Goal: Transaction & Acquisition: Purchase product/service

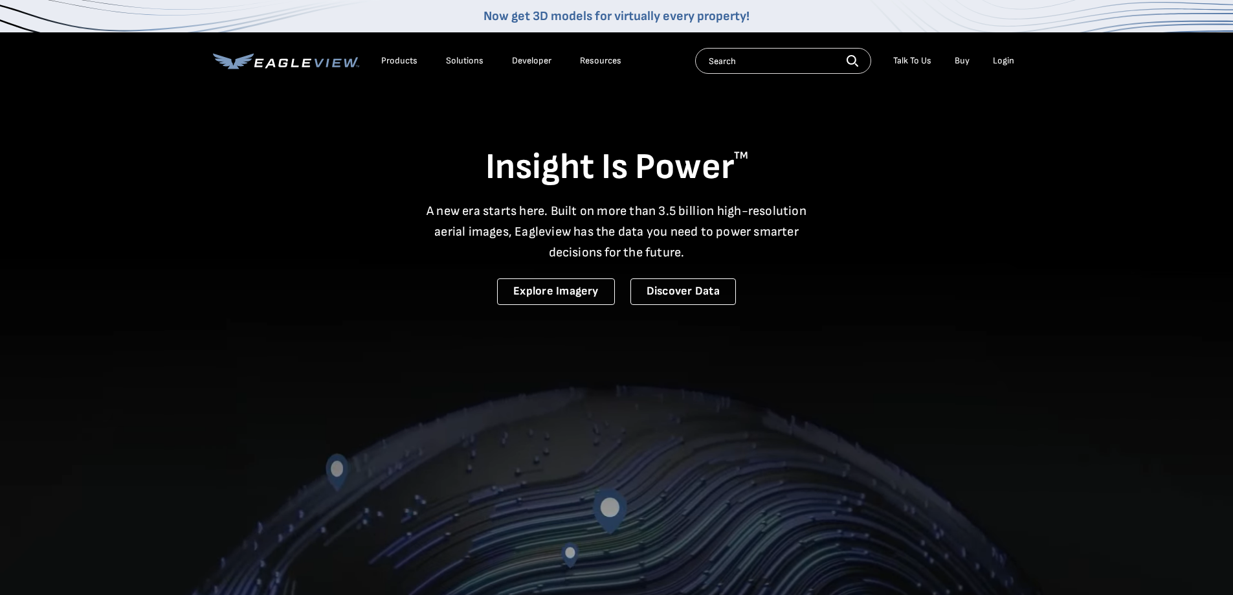
click at [996, 53] on li "Login" at bounding box center [1004, 60] width 34 height 19
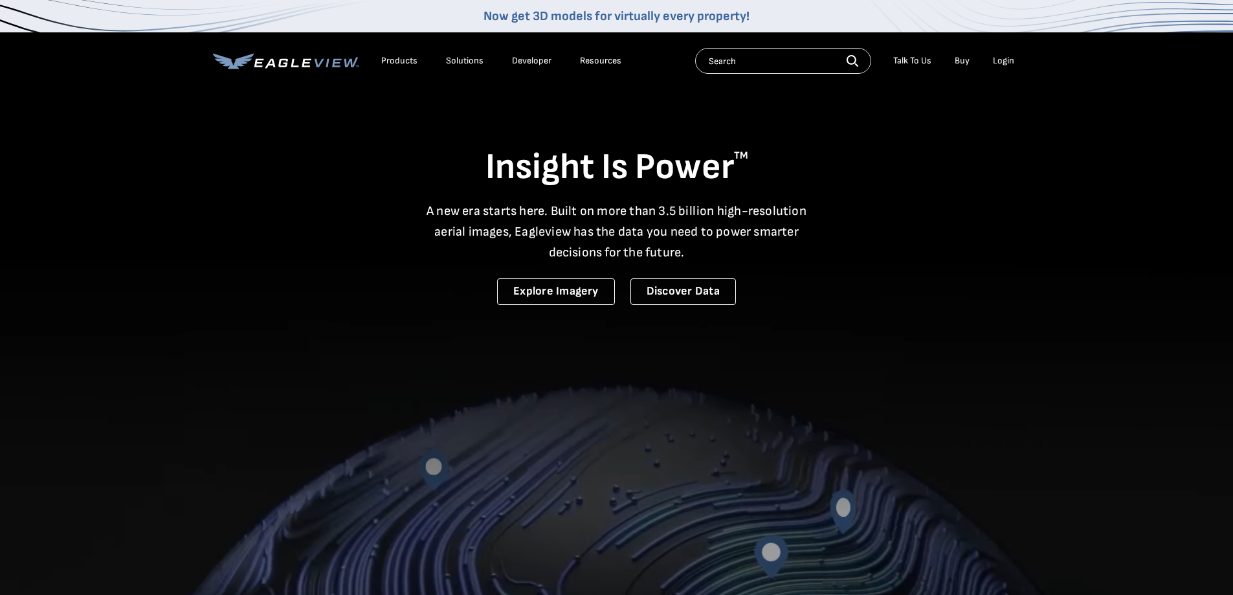
click at [997, 63] on div "Login" at bounding box center [1003, 61] width 21 height 12
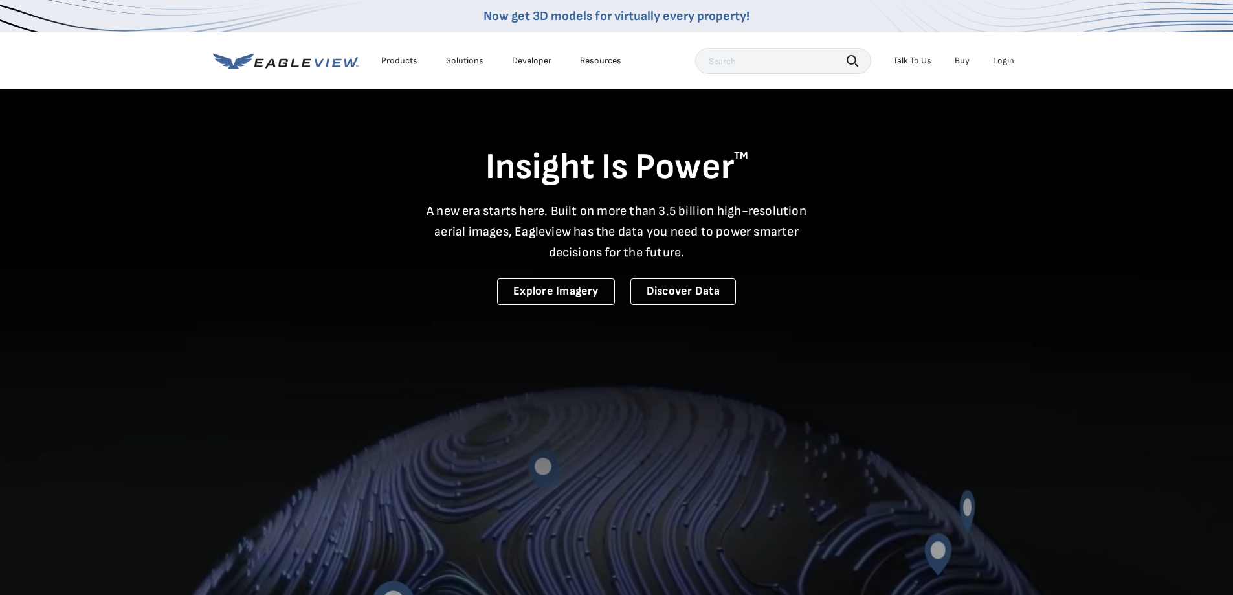
click at [1002, 62] on div "Login" at bounding box center [1003, 61] width 21 height 12
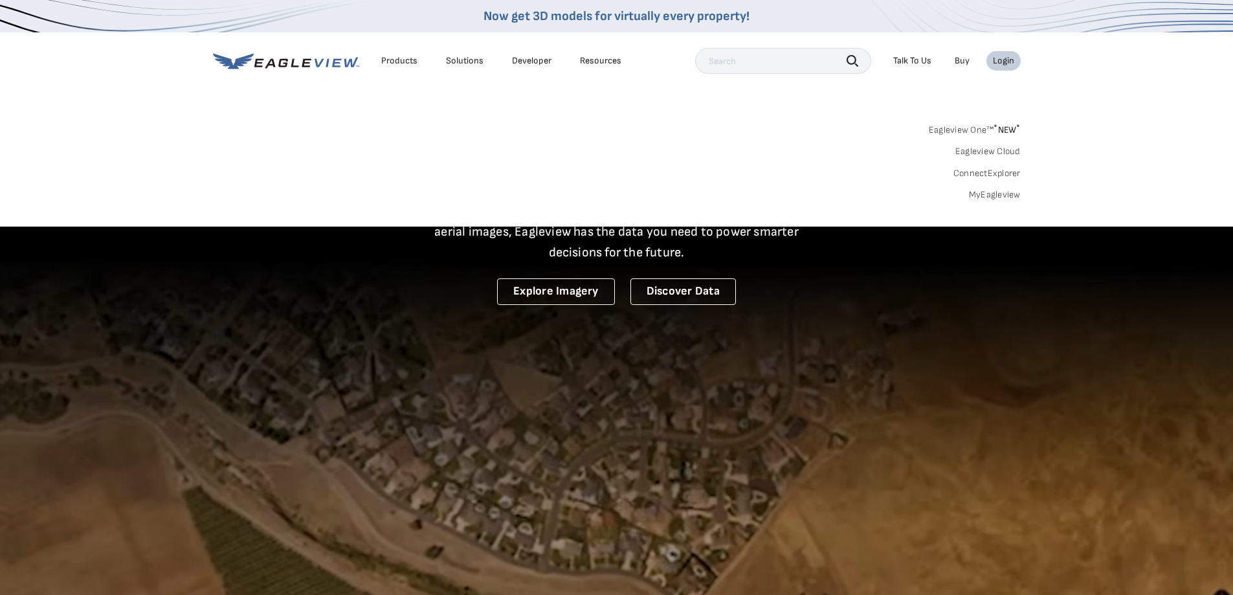
click at [1005, 192] on link "MyEagleview" at bounding box center [995, 195] width 52 height 12
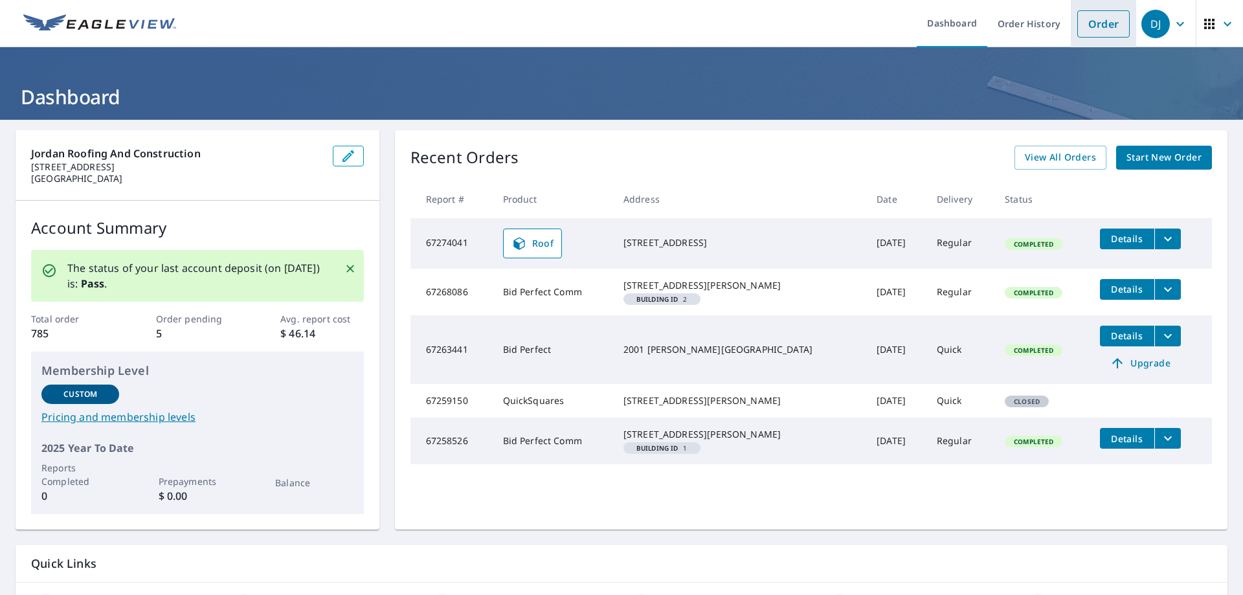
click at [1090, 18] on link "Order" at bounding box center [1103, 23] width 52 height 27
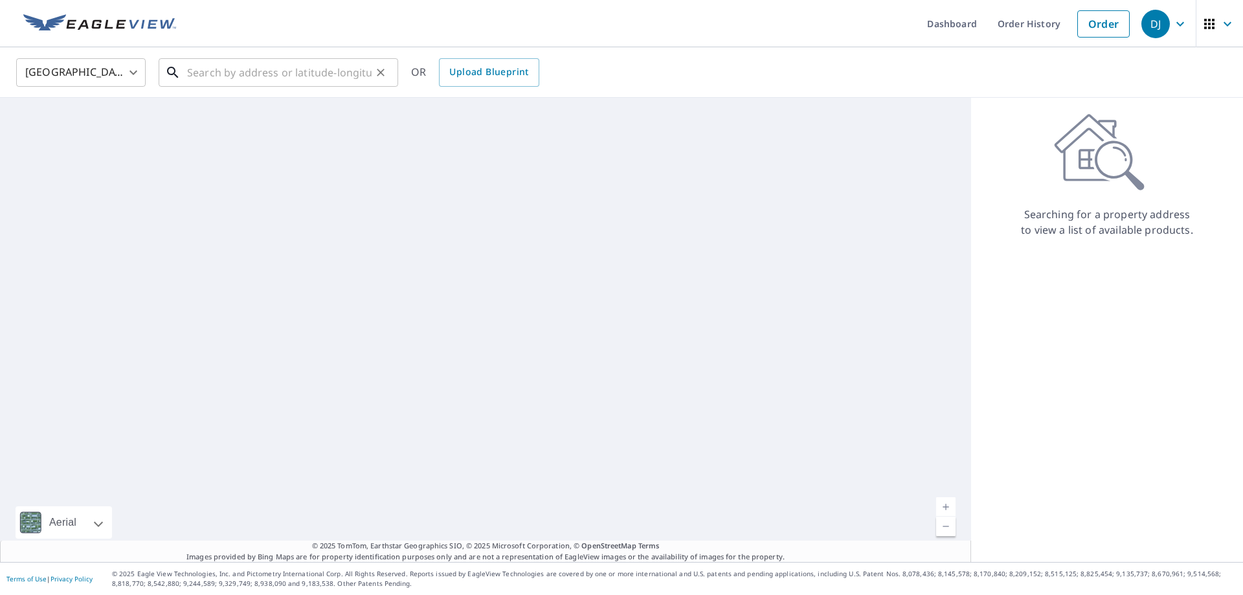
click at [234, 71] on input "text" at bounding box center [279, 72] width 185 height 36
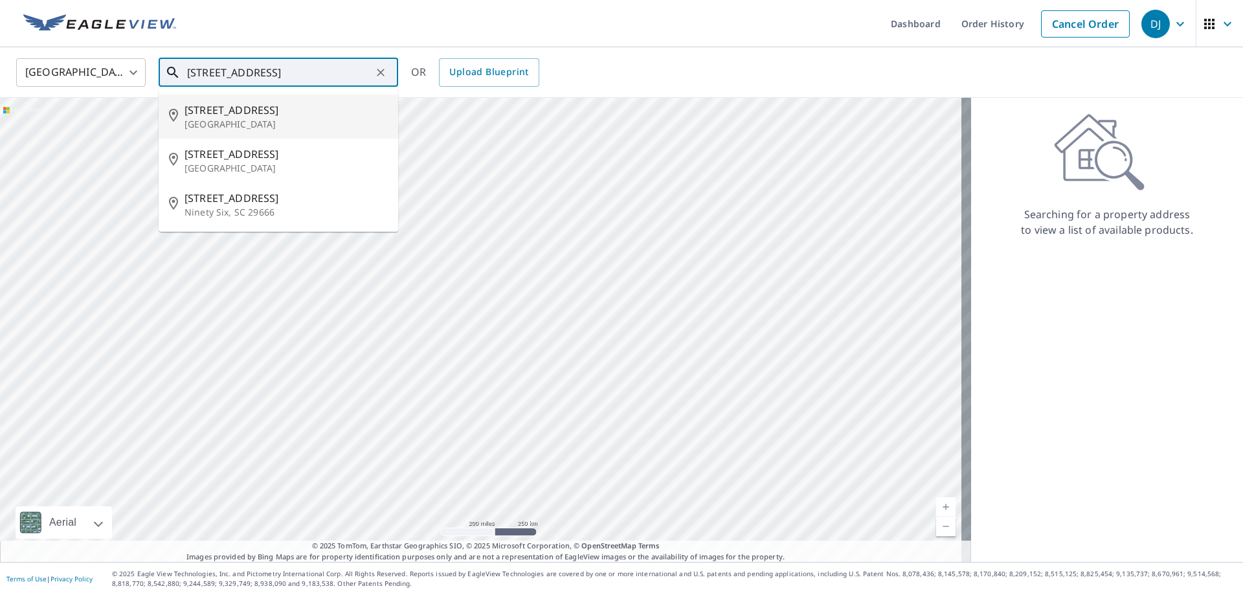
click at [223, 113] on span "[STREET_ADDRESS]" at bounding box center [286, 110] width 203 height 16
type input "[STREET_ADDRESS]"
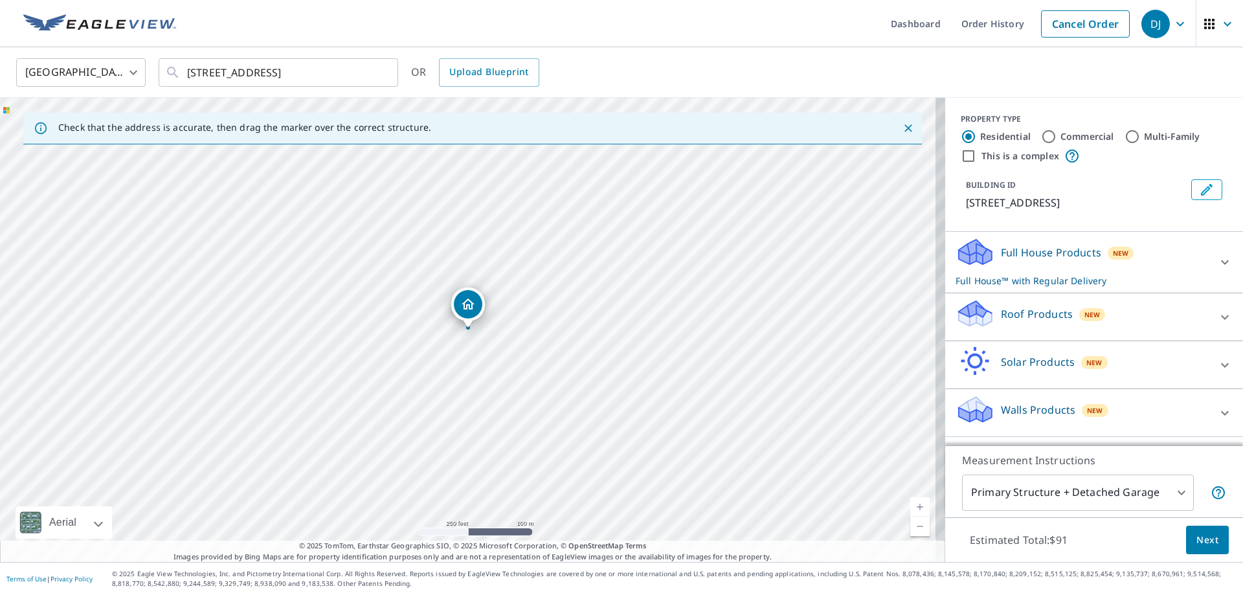
click at [1019, 316] on p "Roof Products" at bounding box center [1037, 314] width 72 height 16
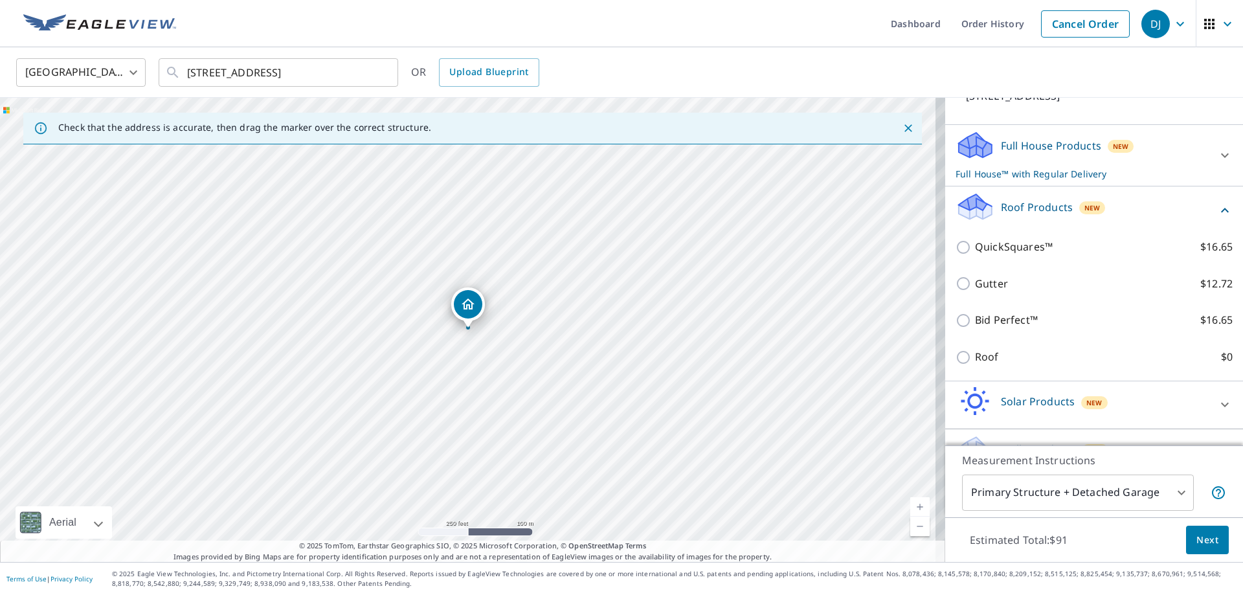
scroll to position [129, 0]
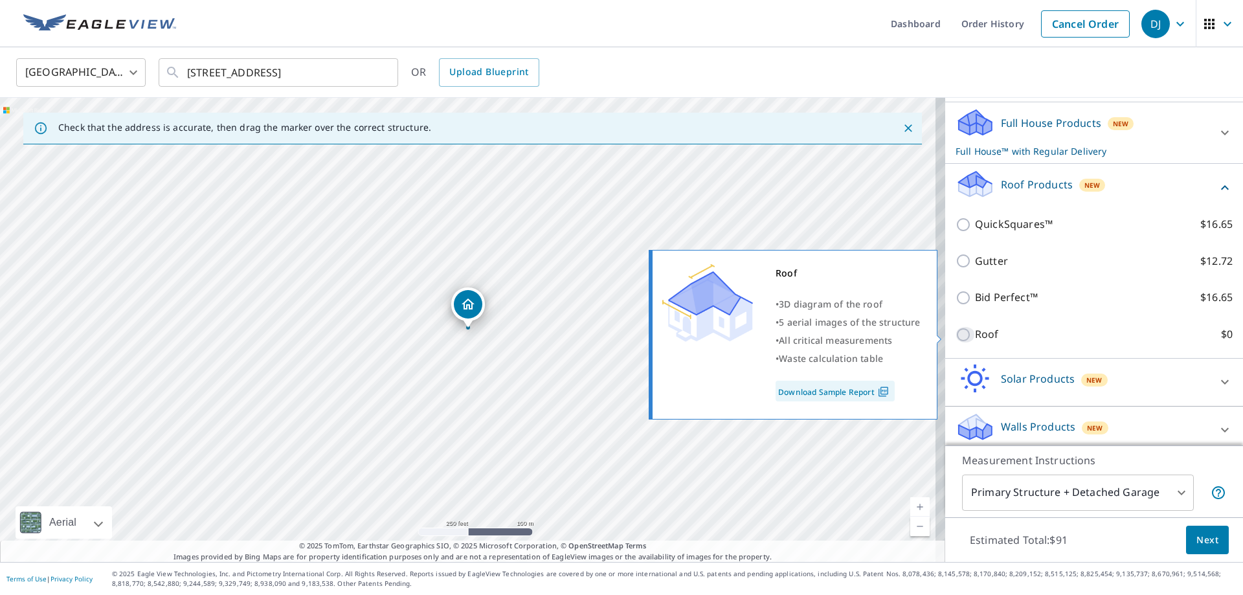
click at [956, 334] on input "Roof $0" at bounding box center [965, 335] width 19 height 16
checkbox input "true"
type input "3"
checkbox input "false"
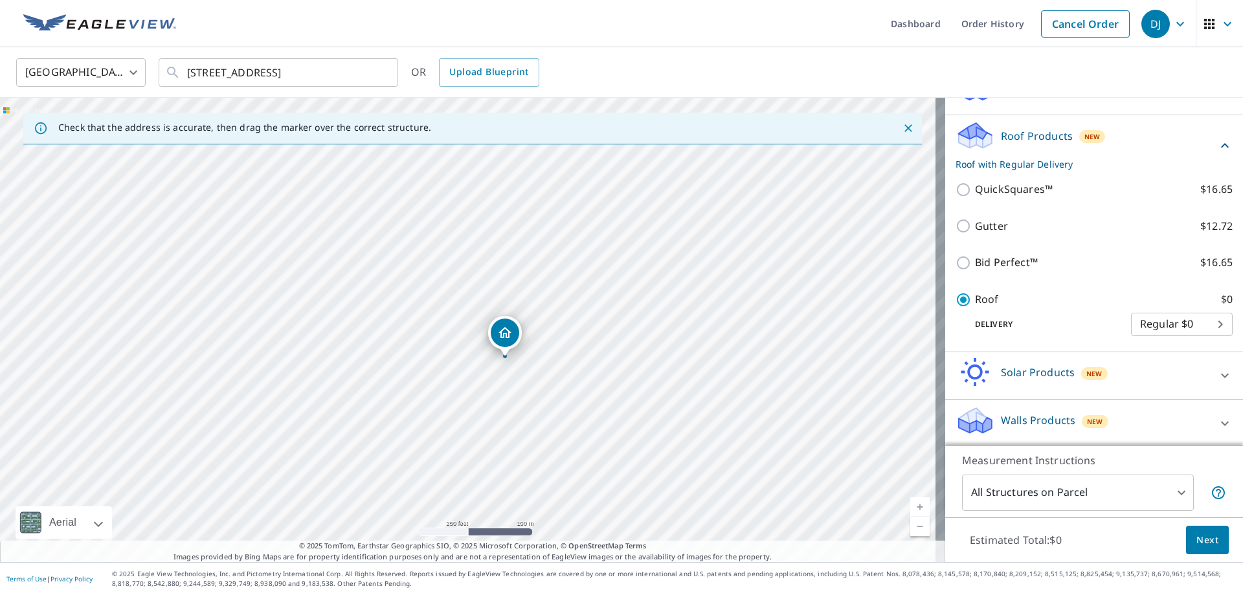
drag, startPoint x: 468, startPoint y: 350, endPoint x: 505, endPoint y: 379, distance: 46.6
click at [505, 379] on div "[STREET_ADDRESS]" at bounding box center [472, 330] width 945 height 464
click at [1203, 535] on span "Next" at bounding box center [1207, 540] width 22 height 16
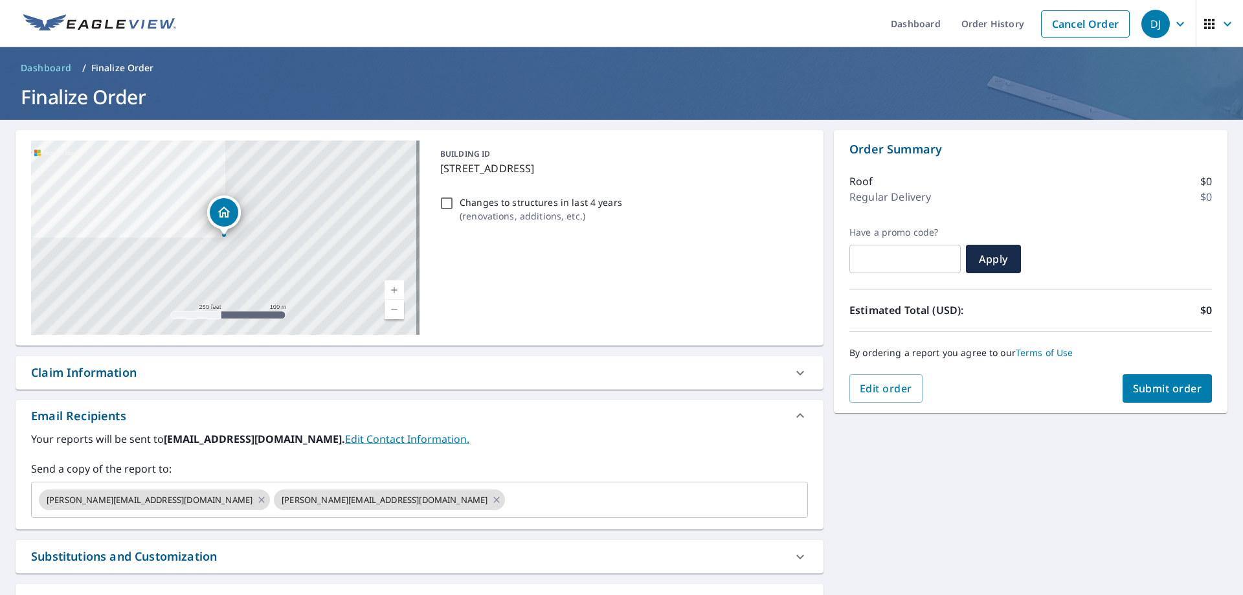
click at [1168, 384] on span "Submit order" at bounding box center [1167, 388] width 69 height 14
checkbox input "true"
